Goal: Navigation & Orientation: Find specific page/section

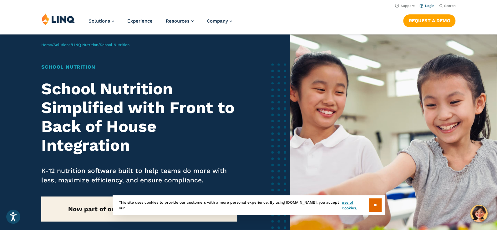
click at [424, 5] on link "Login" at bounding box center [427, 6] width 15 height 4
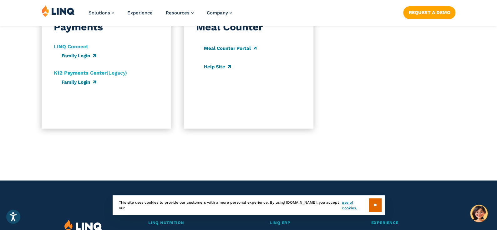
scroll to position [694, 0]
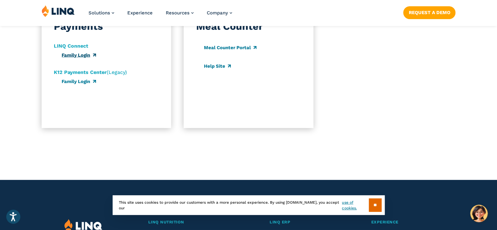
click at [73, 55] on link "Family Login" at bounding box center [79, 55] width 34 height 6
